Goal: Task Accomplishment & Management: Manage account settings

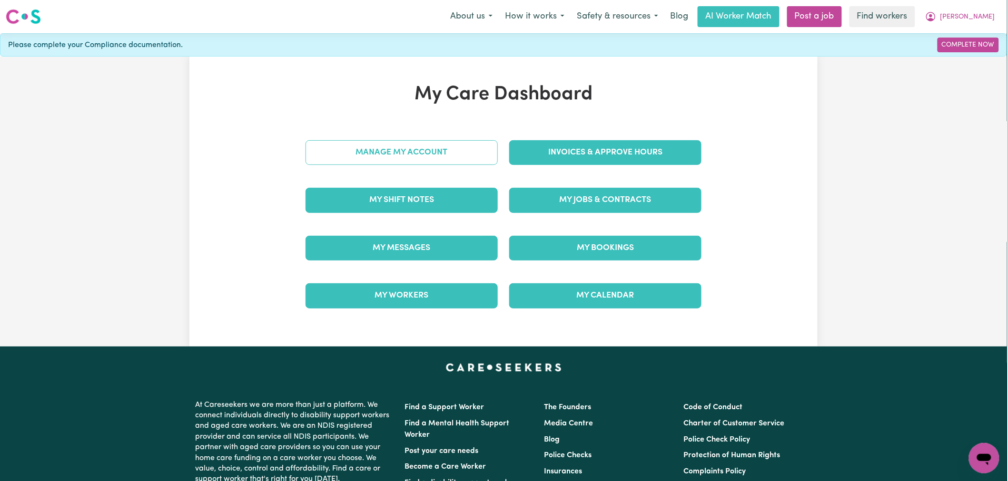
click at [420, 150] on link "Manage My Account" at bounding box center [401, 152] width 192 height 25
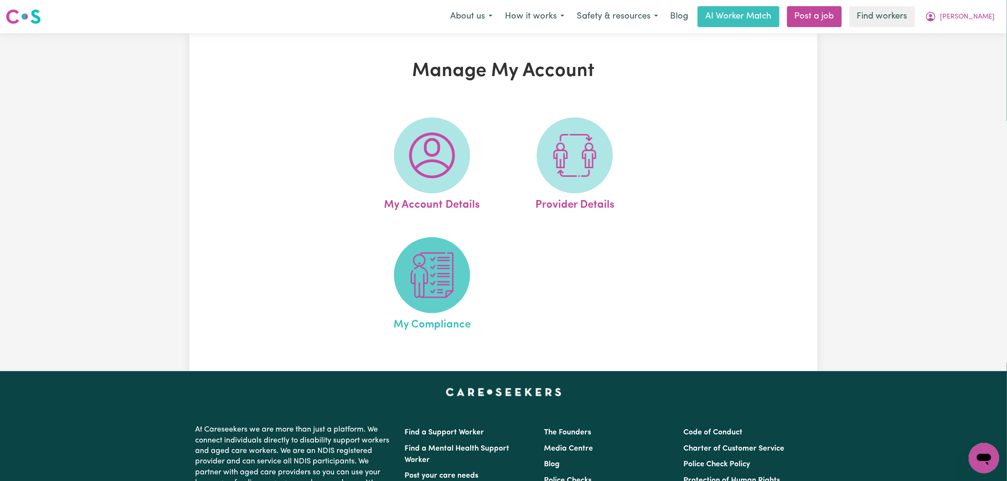
click at [439, 286] on img at bounding box center [432, 276] width 46 height 46
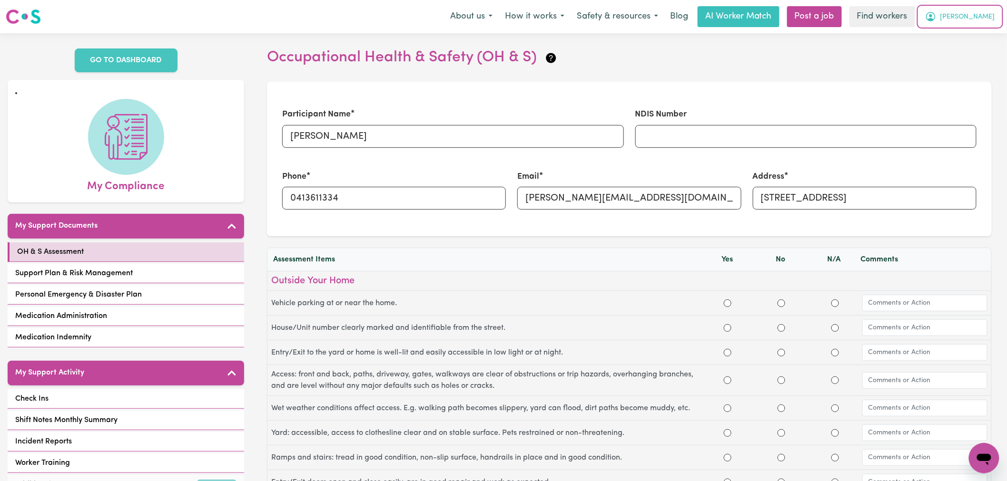
click at [994, 16] on button "[PERSON_NAME]" at bounding box center [960, 17] width 82 height 20
click at [991, 36] on link "My Dashboard" at bounding box center [962, 37] width 75 height 18
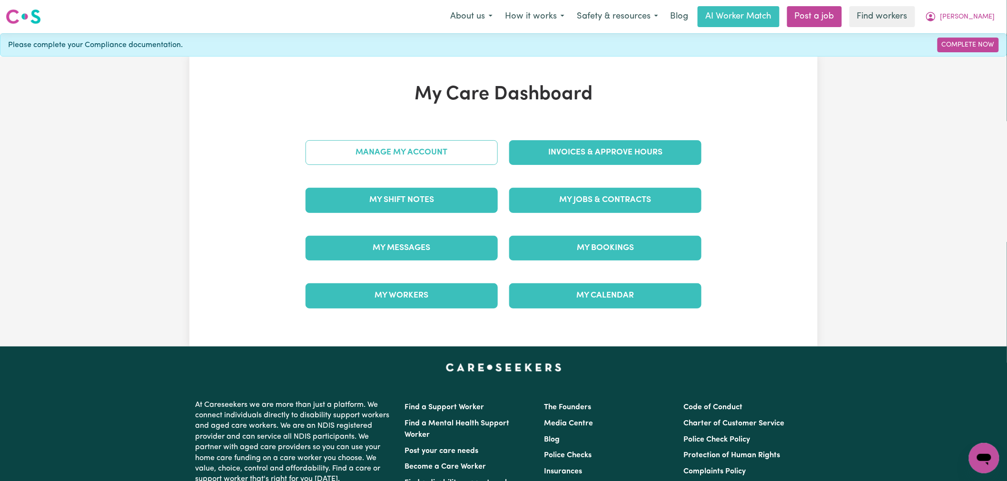
click at [453, 143] on link "Manage My Account" at bounding box center [401, 152] width 192 height 25
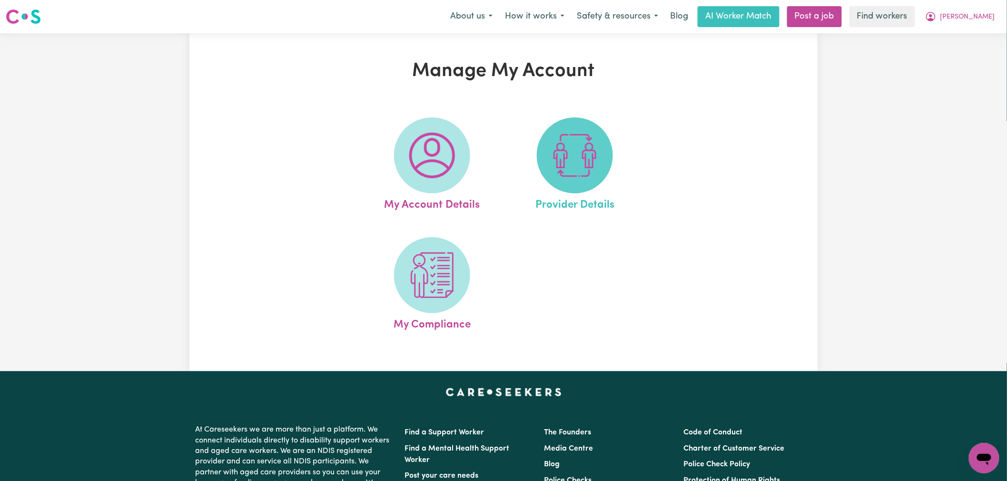
click at [595, 144] on img at bounding box center [575, 156] width 46 height 46
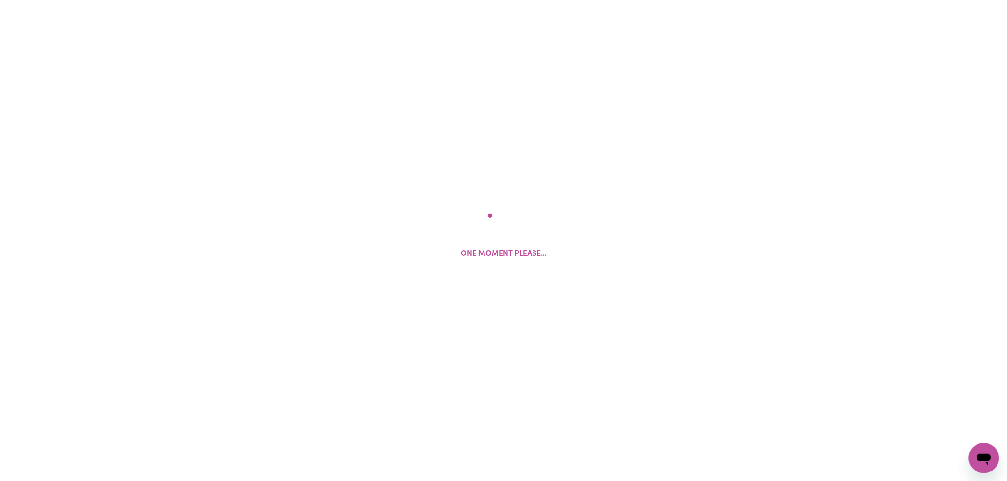
select select "AGED_HOME_CARE"
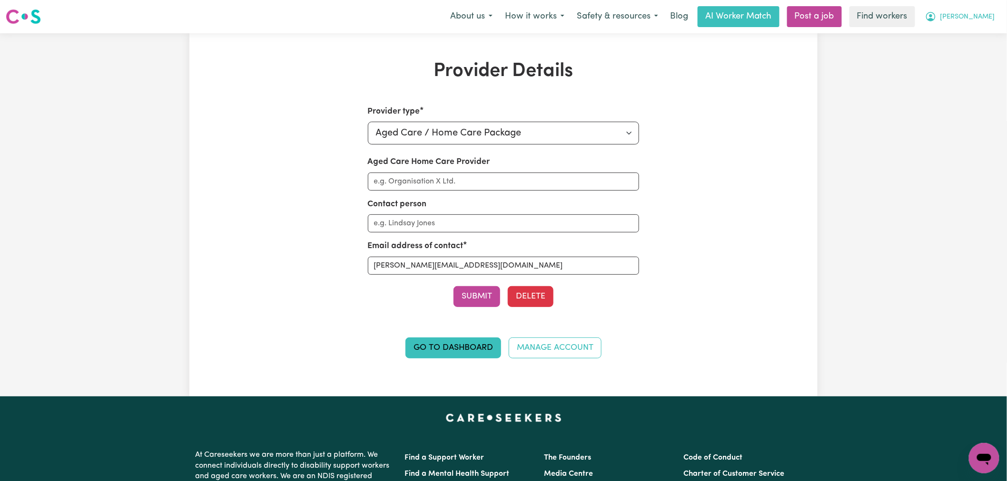
click at [993, 16] on button "[PERSON_NAME]" at bounding box center [960, 17] width 82 height 20
click at [978, 54] on link "Logout" at bounding box center [962, 55] width 75 height 18
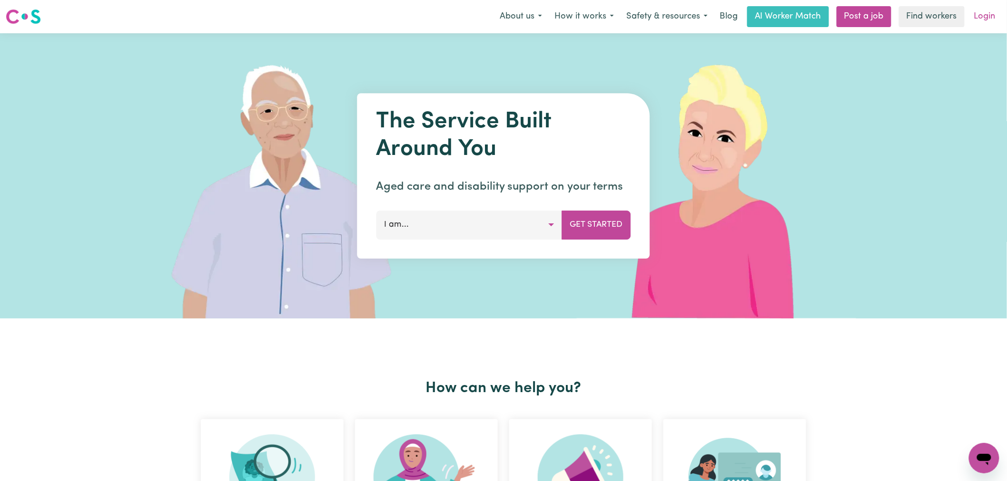
click at [986, 18] on link "Login" at bounding box center [984, 16] width 33 height 21
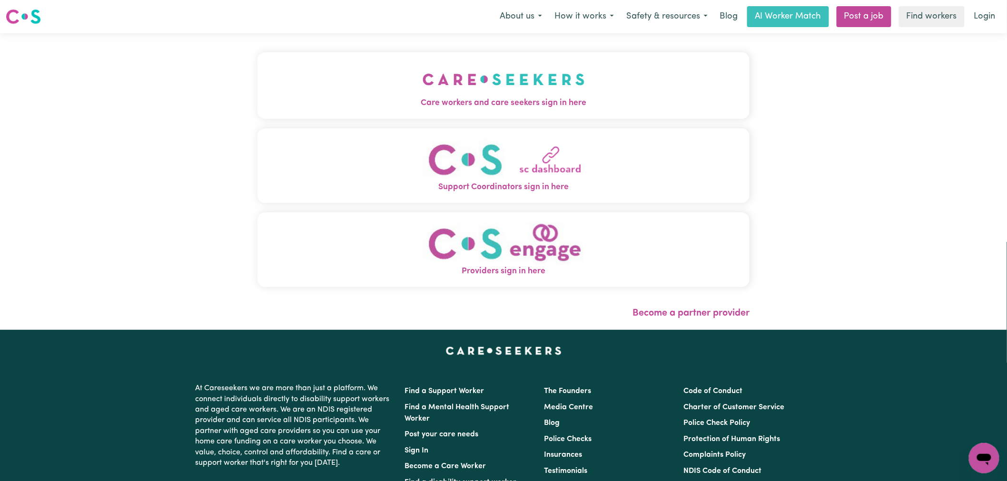
click at [422, 79] on img "Care workers and care seekers sign in here" at bounding box center [503, 79] width 162 height 35
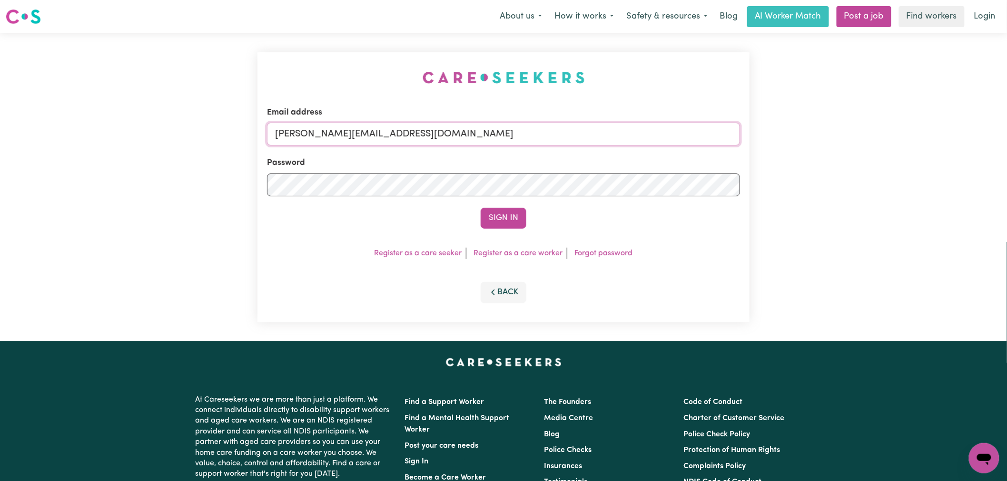
click at [459, 137] on input "[PERSON_NAME][EMAIL_ADDRESS][DOMAIN_NAME]" at bounding box center [503, 134] width 473 height 23
drag, startPoint x: 517, startPoint y: 129, endPoint x: 323, endPoint y: 130, distance: 193.6
click at [323, 130] on input "[EMAIL_ADDRESS][DOMAIN_NAME]" at bounding box center [503, 134] width 473 height 23
type input "[EMAIL_ADDRESS][DOMAIN_NAME]"
click at [480, 208] on button "Sign In" at bounding box center [503, 218] width 46 height 21
